Goal: Task Accomplishment & Management: Use online tool/utility

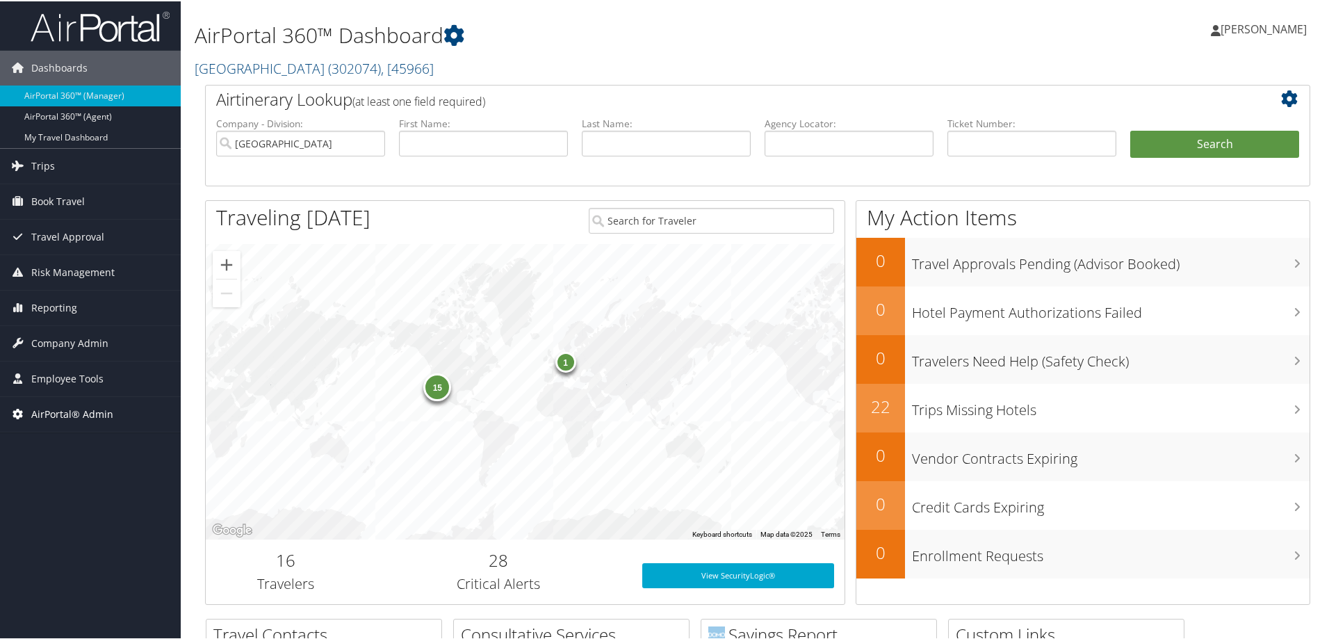
click at [96, 408] on span "AirPortal® Admin" at bounding box center [72, 413] width 82 height 35
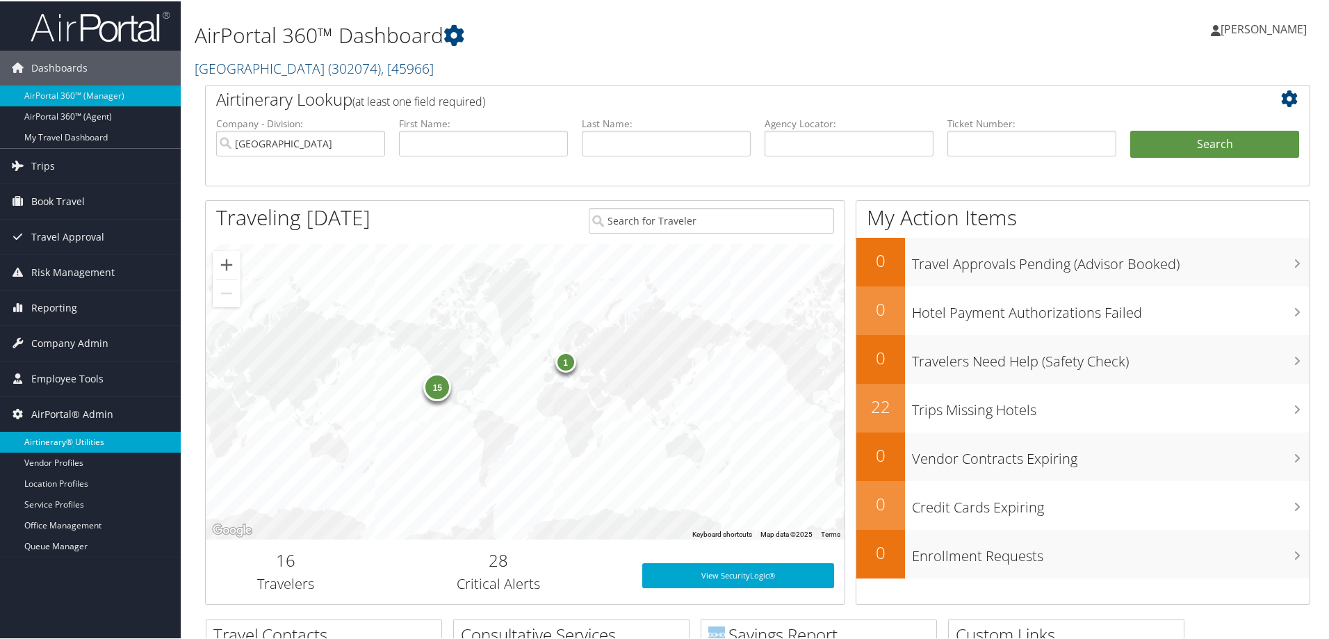
click at [77, 443] on link "Airtinerary® Utilities" at bounding box center [90, 440] width 181 height 21
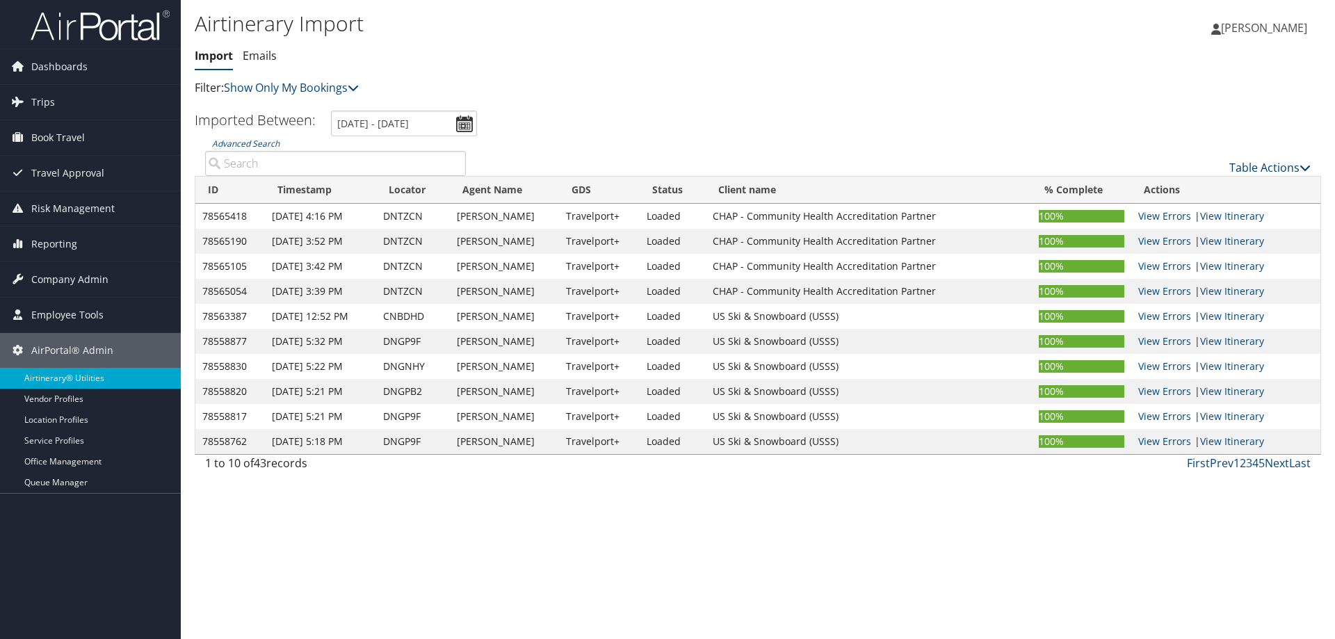
click at [1254, 165] on link "Table Actions" at bounding box center [1269, 167] width 81 height 15
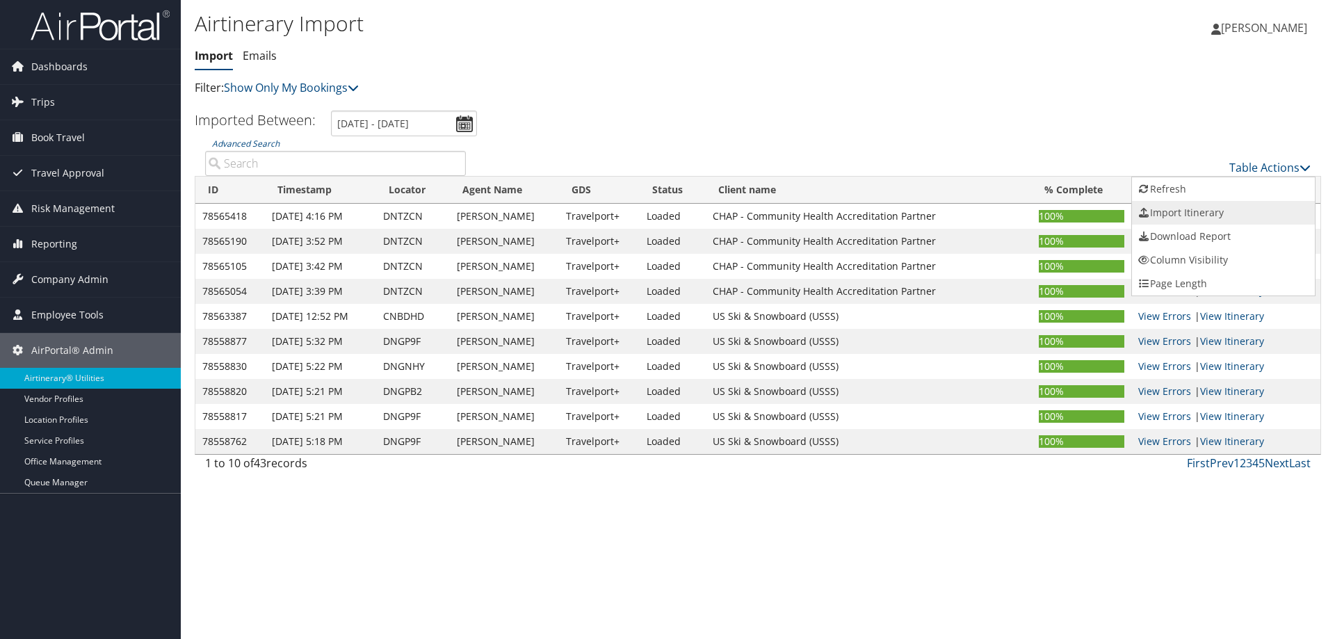
click at [1175, 211] on link "Import Itinerary" at bounding box center [1223, 213] width 183 height 24
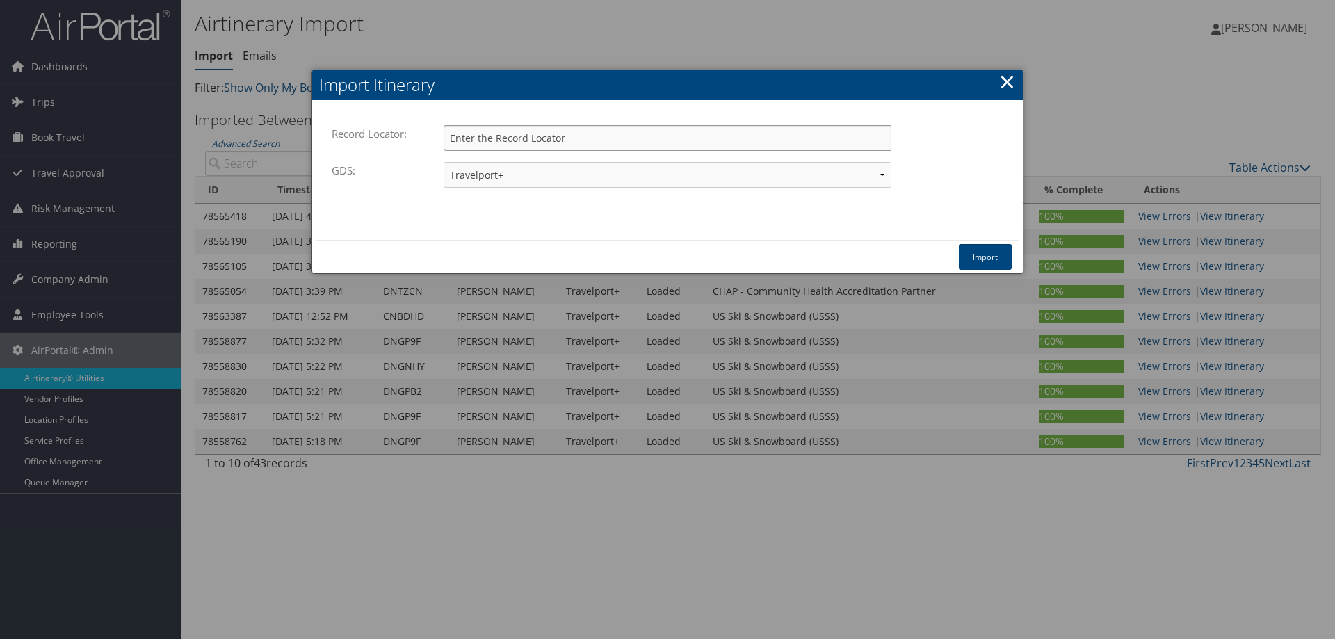
paste input "DNFPR9"
type input "DNFPR9"
click at [986, 250] on button "Import" at bounding box center [985, 257] width 53 height 26
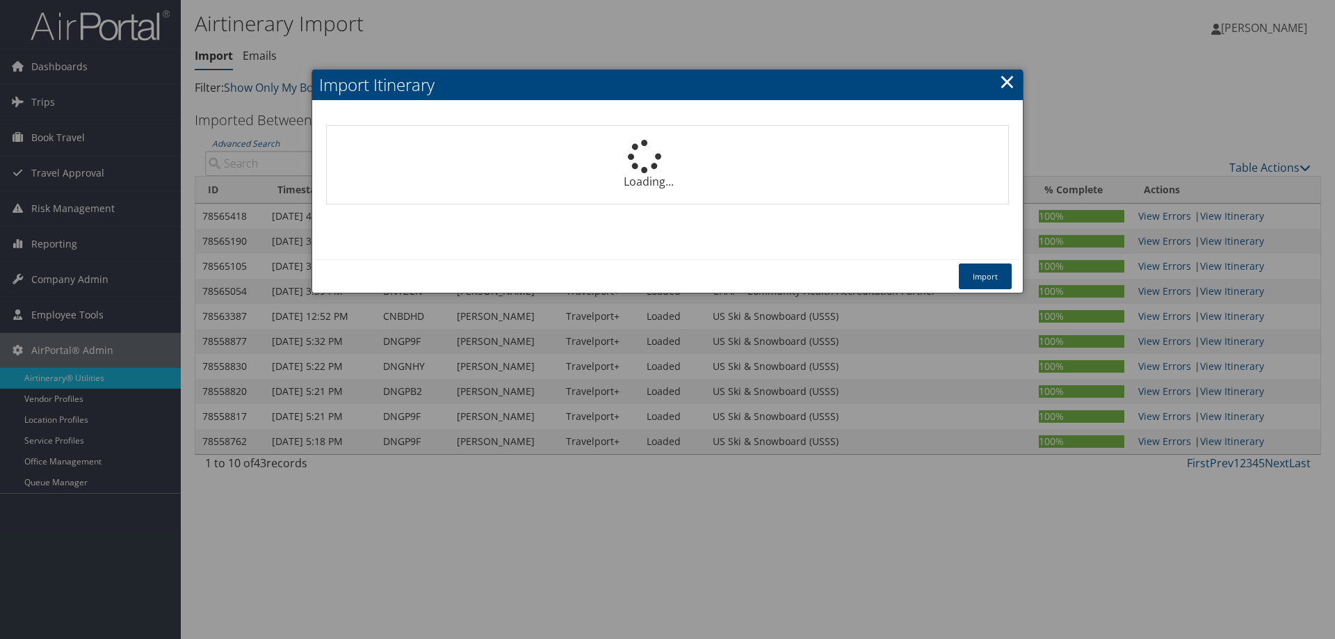
select select "1P"
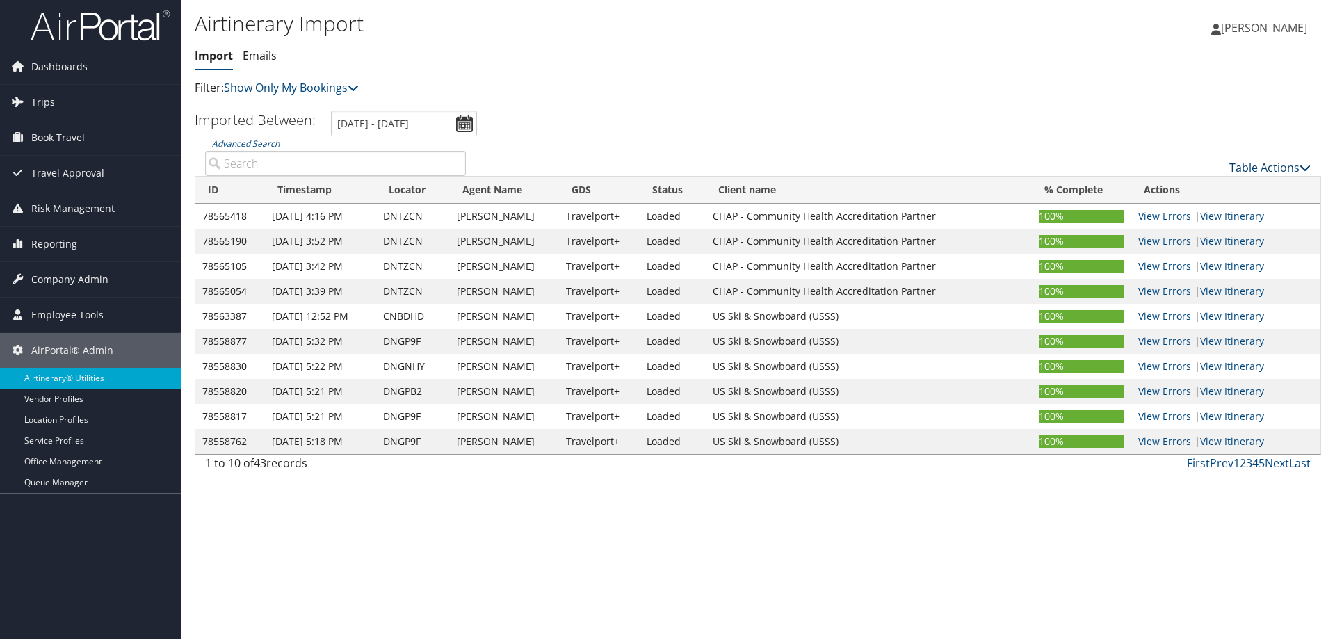
click at [1266, 169] on link "Table Actions" at bounding box center [1269, 167] width 81 height 15
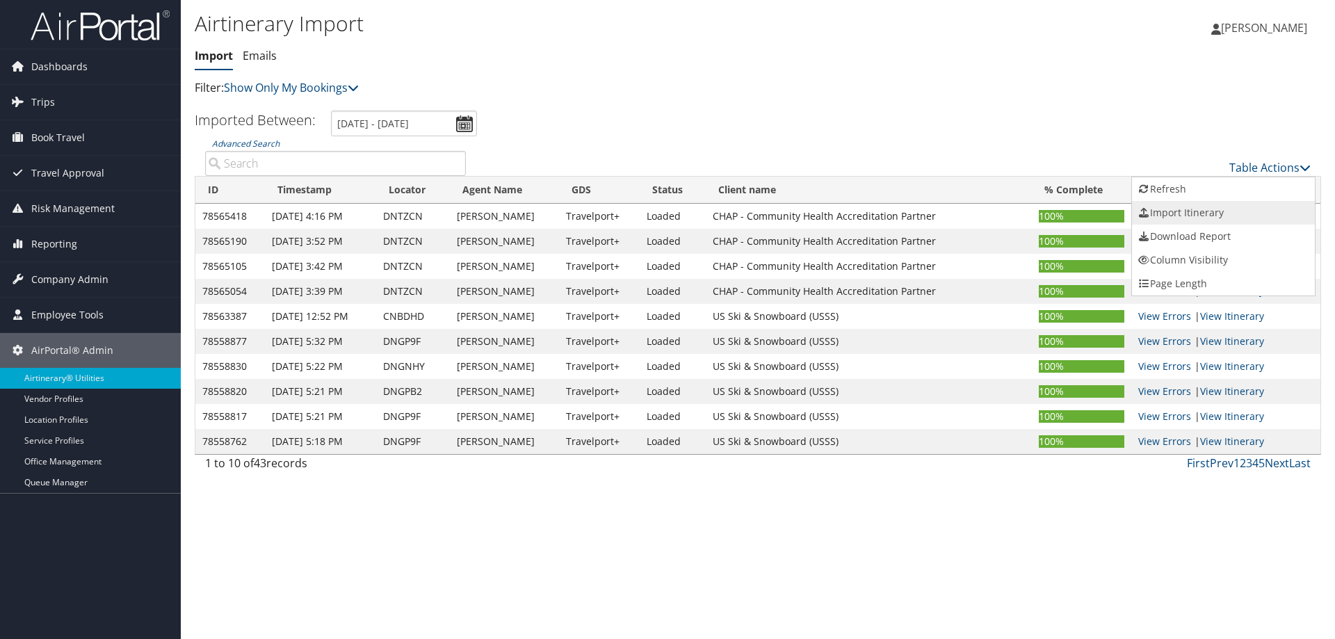
click at [1199, 216] on link "Import Itinerary" at bounding box center [1223, 213] width 183 height 24
select select "1P"
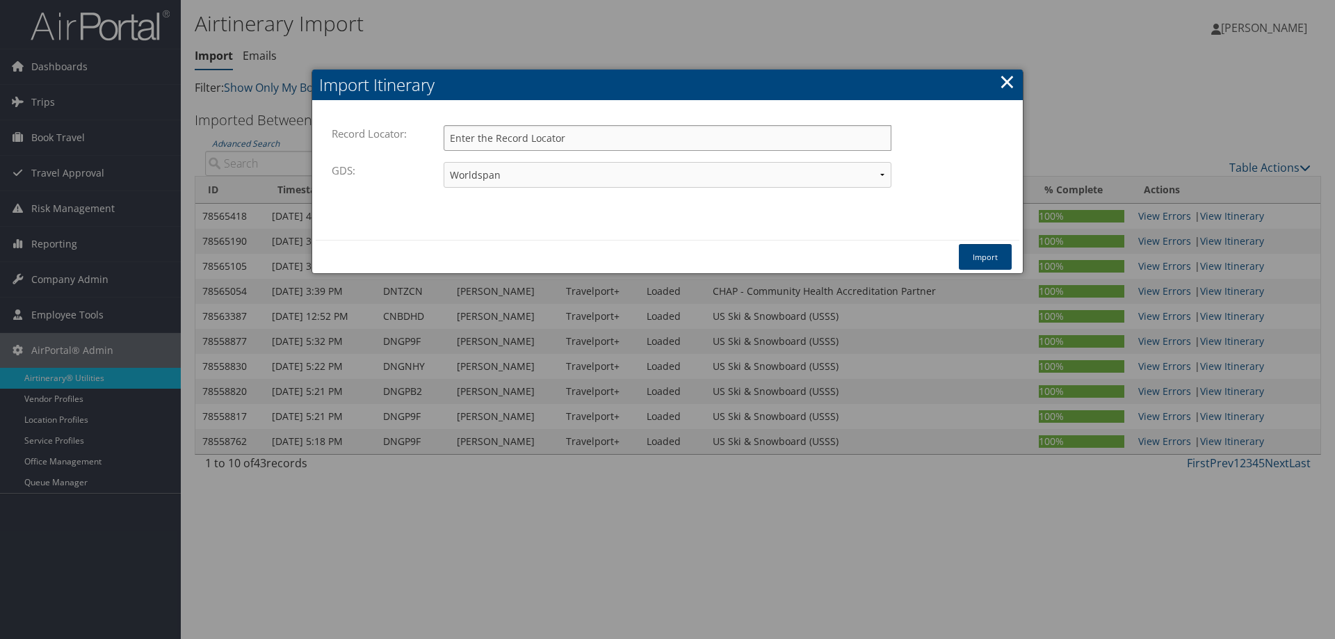
paste input "OLYJXJ"
type input "OLYJXJ"
click at [535, 173] on select "Travelport+ Worldspan Apollo Sabre Amadeus" at bounding box center [667, 175] width 448 height 26
select select "1W"
click at [443, 162] on select "Travelport+ Worldspan Apollo Sabre Amadeus" at bounding box center [667, 175] width 448 height 26
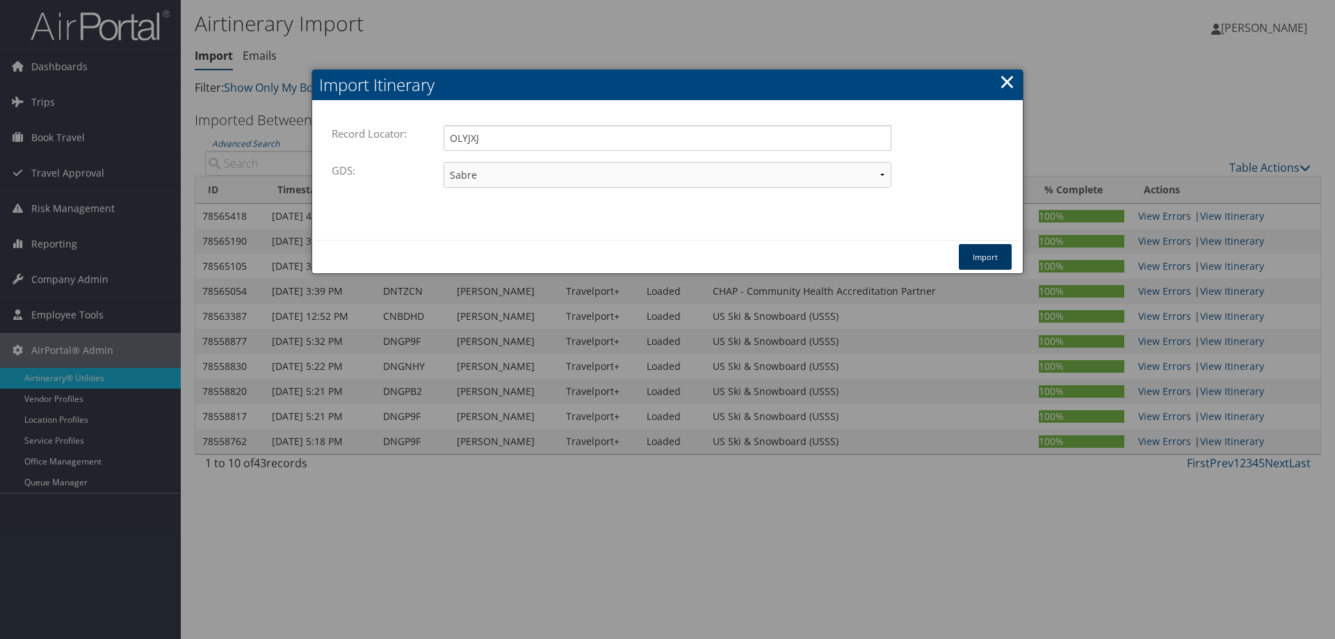
click at [997, 254] on button "Import" at bounding box center [985, 257] width 53 height 26
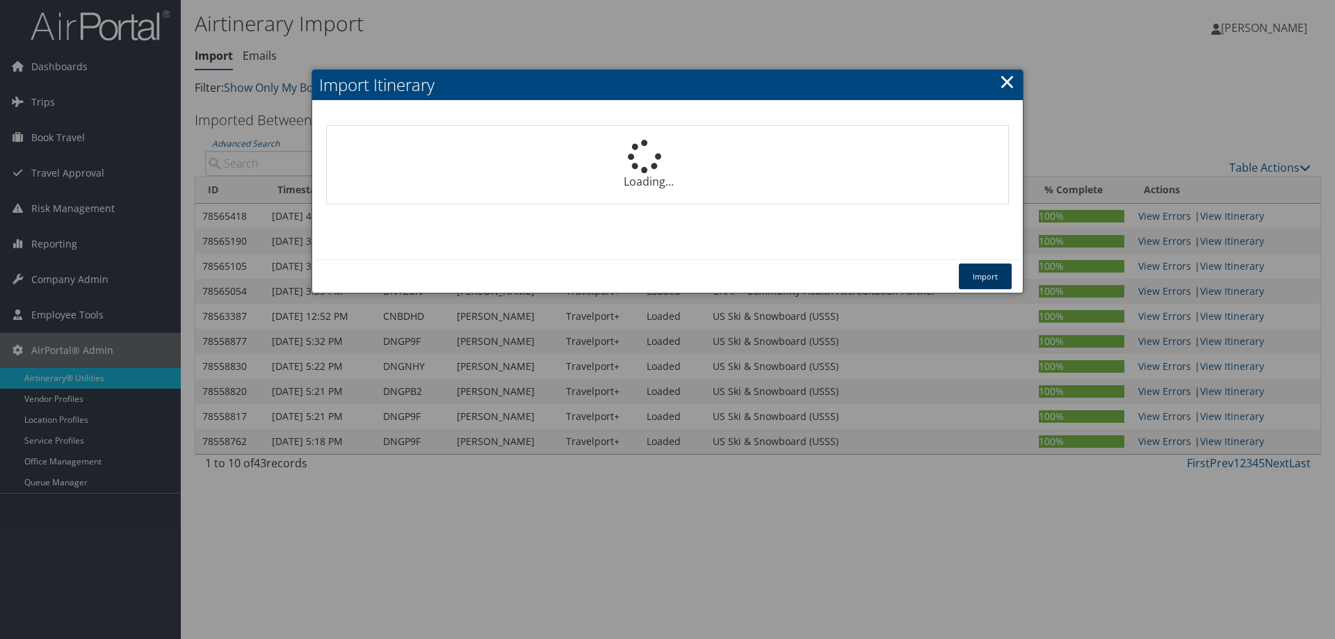
select select "1P"
